Goal: Information Seeking & Learning: Learn about a topic

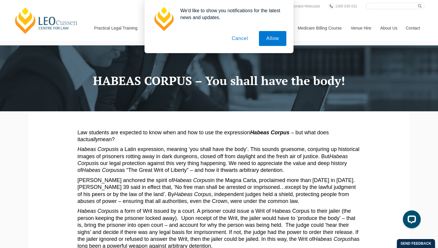
click at [249, 38] on button "Cancel" at bounding box center [239, 38] width 31 height 15
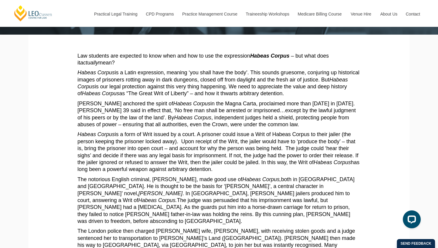
scroll to position [31, 0]
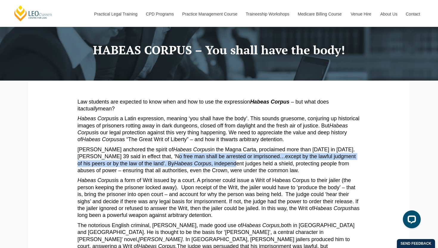
drag, startPoint x: 150, startPoint y: 152, endPoint x: 187, endPoint y: 158, distance: 37.3
click at [188, 158] on p "[PERSON_NAME] anchored the spirit of Habeas Corpus in the Magna Carta, proclaim…" at bounding box center [218, 160] width 283 height 28
click at [174, 160] on em "Habeas Corpus" at bounding box center [192, 163] width 37 height 6
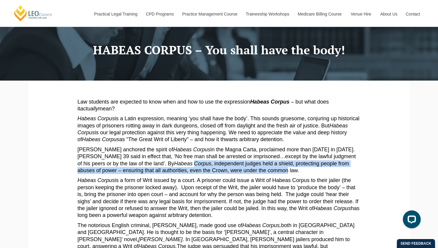
drag, startPoint x: 155, startPoint y: 159, endPoint x: 210, endPoint y: 162, distance: 54.6
click at [210, 162] on p "[PERSON_NAME] anchored the spirit of Habeas Corpus in the Magna Carta, proclaim…" at bounding box center [218, 160] width 283 height 28
click at [180, 166] on p "[PERSON_NAME] anchored the spirit of Habeas Corpus in the Magna Carta, proclaim…" at bounding box center [218, 160] width 283 height 28
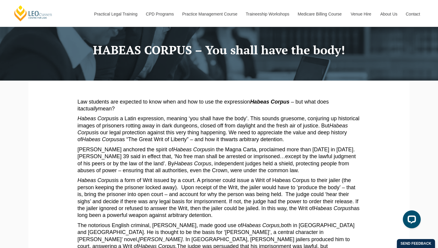
drag, startPoint x: 189, startPoint y: 169, endPoint x: 220, endPoint y: 170, distance: 31.9
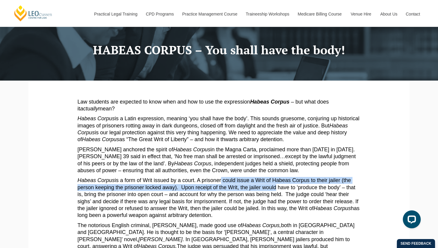
drag, startPoint x: 211, startPoint y: 173, endPoint x: 243, endPoint y: 180, distance: 32.4
click at [243, 180] on p "Habeas Corpus is a form of Writ issued by a court. A prisoner could issue a Wri…" at bounding box center [218, 198] width 283 height 42
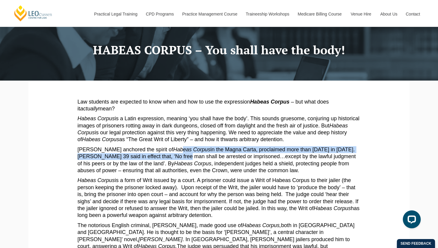
drag, startPoint x: 163, startPoint y: 147, endPoint x: 180, endPoint y: 145, distance: 17.1
click at [175, 146] on p "[PERSON_NAME] anchored the spirit of Habeas Corpus in the Magna Carta, proclaim…" at bounding box center [218, 160] width 283 height 28
drag, startPoint x: 189, startPoint y: 145, endPoint x: 168, endPoint y: 145, distance: 20.9
click at [168, 146] on p "[PERSON_NAME] anchored the spirit of Habeas Corpus in the Magna Carta, proclaim…" at bounding box center [218, 160] width 283 height 28
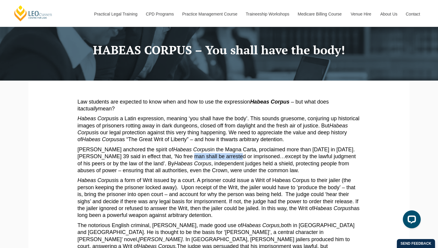
drag, startPoint x: 164, startPoint y: 150, endPoint x: 210, endPoint y: 152, distance: 45.9
click at [210, 152] on p "[PERSON_NAME] anchored the spirit of Habeas Corpus in the Magna Carta, proclaim…" at bounding box center [218, 160] width 283 height 28
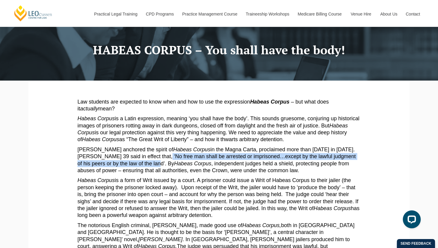
drag, startPoint x: 143, startPoint y: 150, endPoint x: 118, endPoint y: 156, distance: 25.8
click at [118, 156] on p "[PERSON_NAME] anchored the spirit of Habeas Corpus in the Magna Carta, proclaim…" at bounding box center [218, 160] width 283 height 28
copy p "‘No free man shall be arrested or imprisoned…except by the lawful judgment of h…"
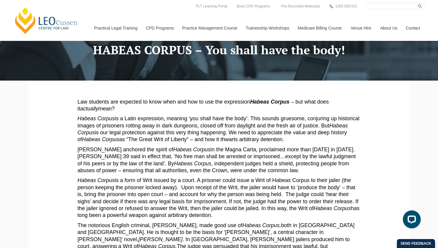
click at [265, 146] on p "[PERSON_NAME] anchored the spirit of Habeas Corpus in the Magna Carta, proclaim…" at bounding box center [218, 160] width 283 height 28
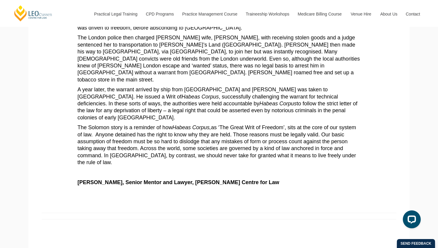
scroll to position [346, 0]
